Goal: Information Seeking & Learning: Learn about a topic

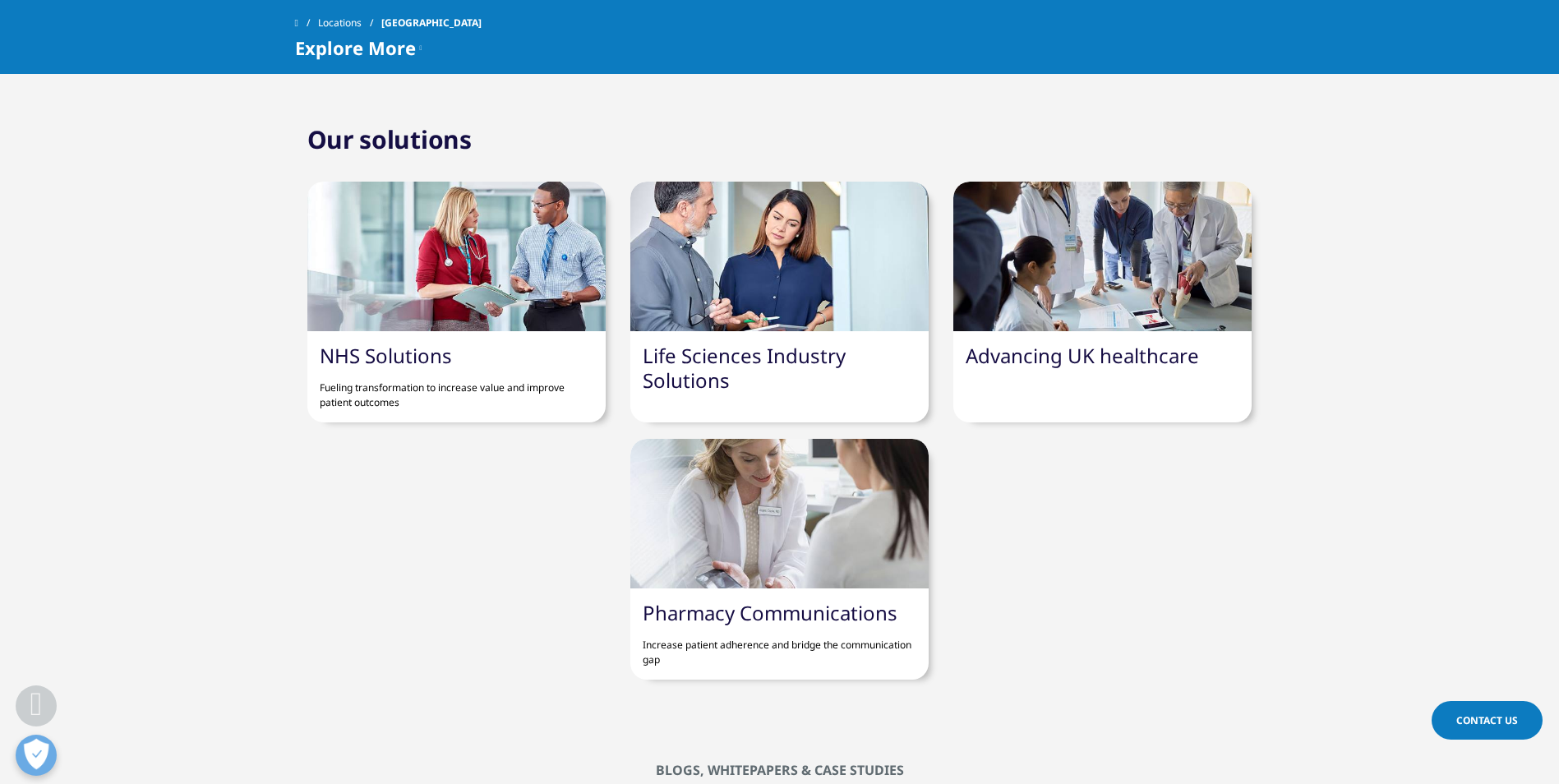
scroll to position [1068, 0]
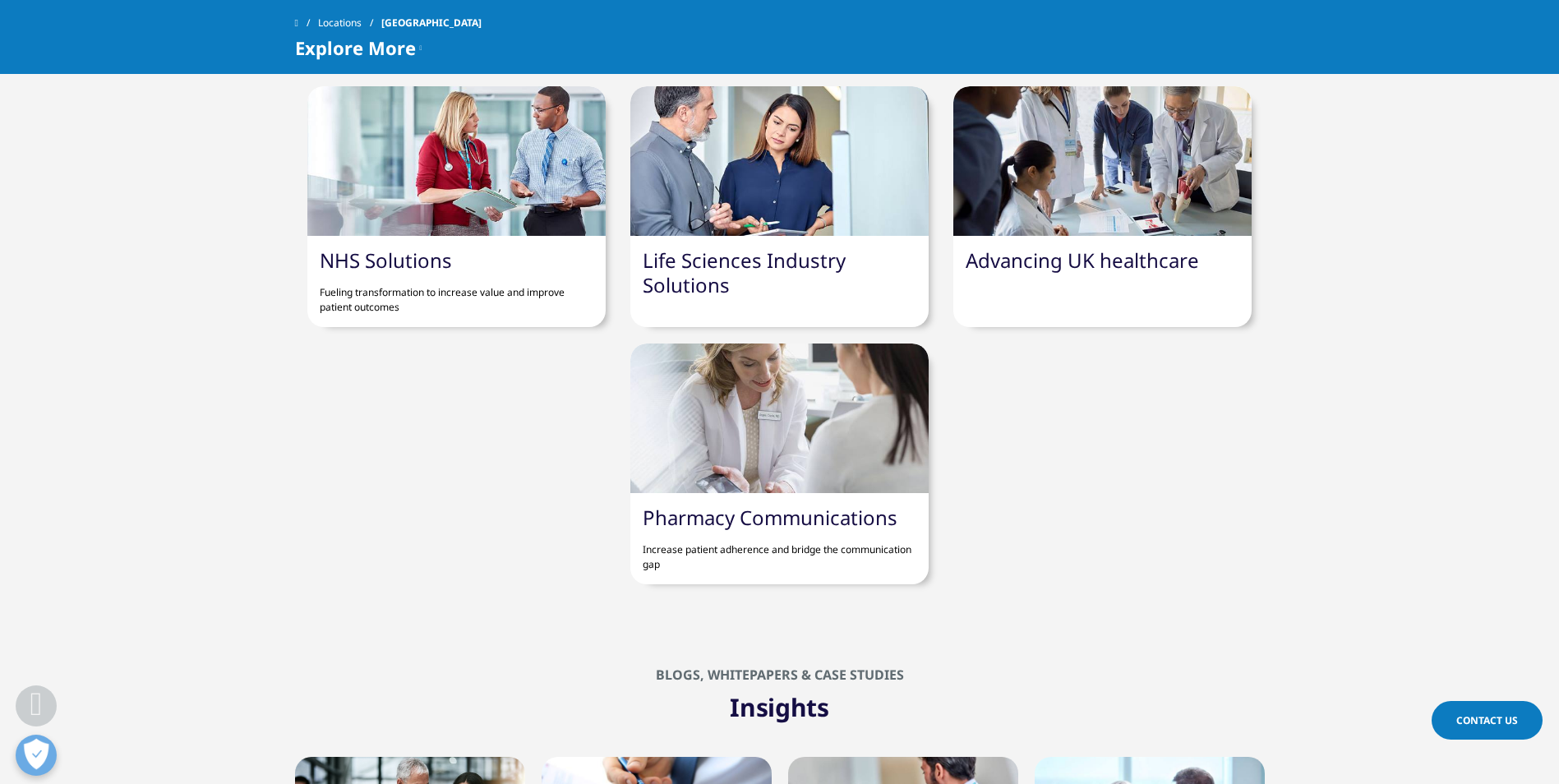
click at [770, 512] on link "Pharmacy Communications" at bounding box center [770, 517] width 255 height 27
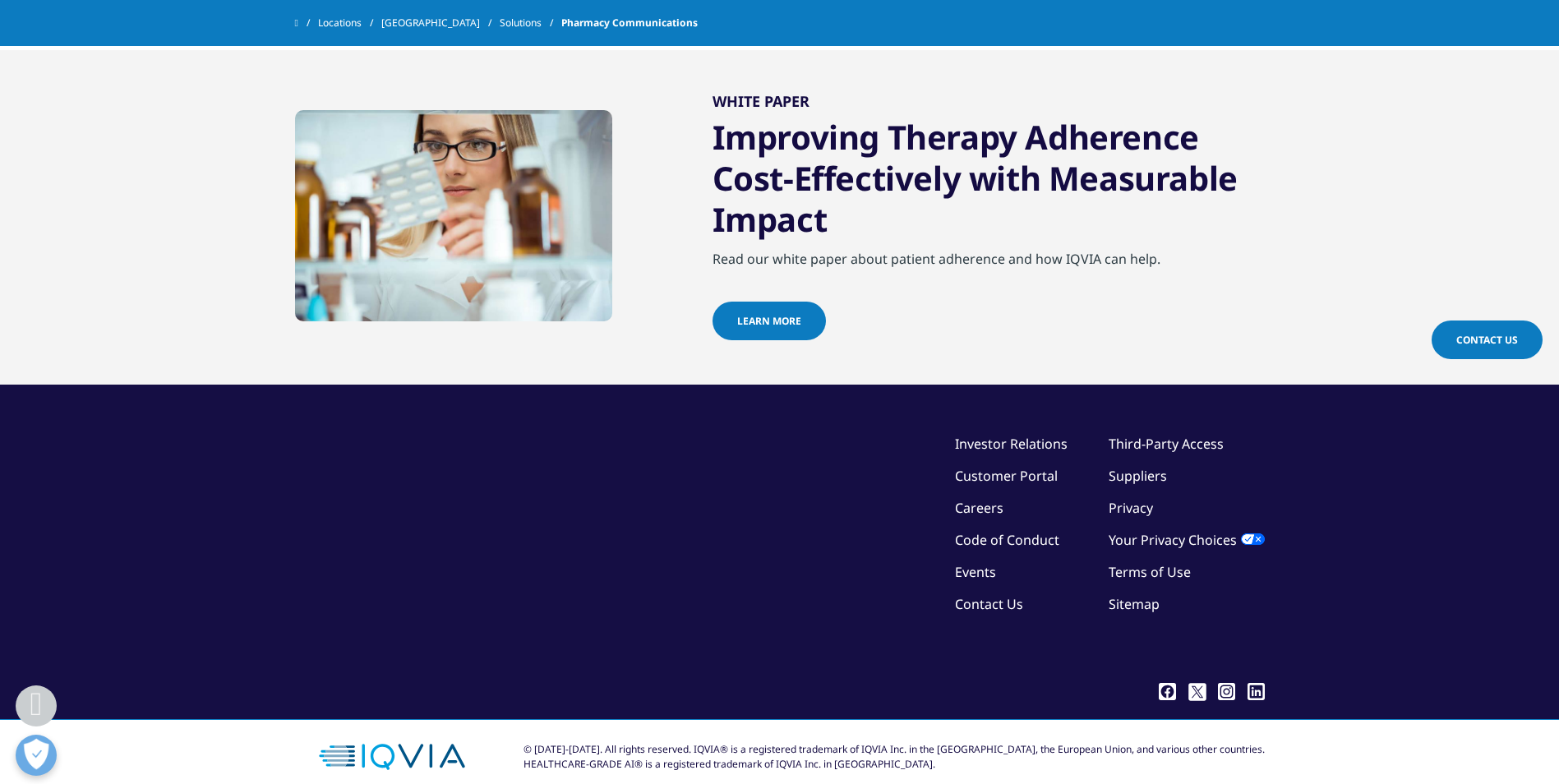
scroll to position [1933, 0]
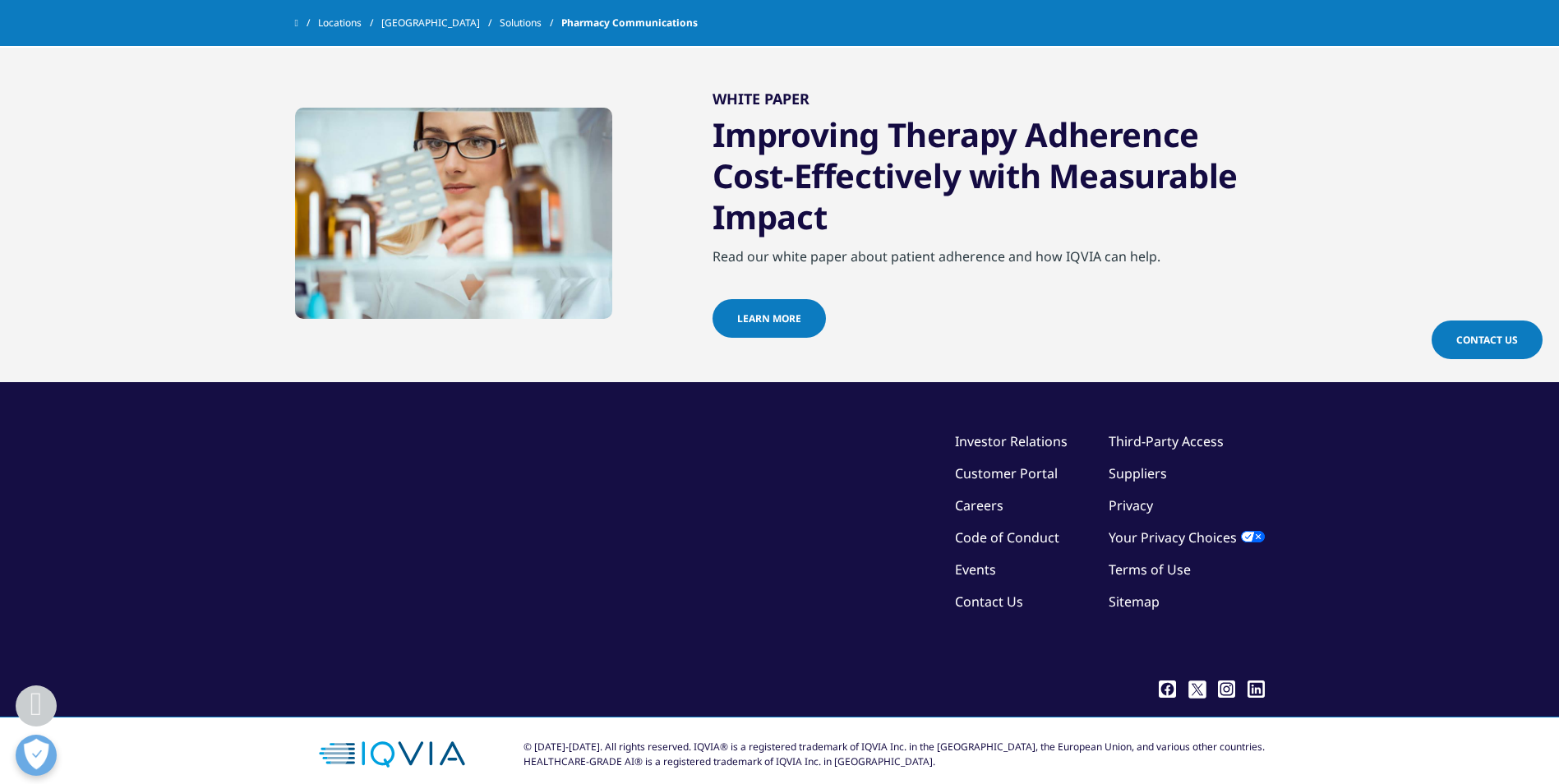
click at [780, 311] on span "Learn more" at bounding box center [769, 318] width 64 height 14
